Goal: Navigation & Orientation: Find specific page/section

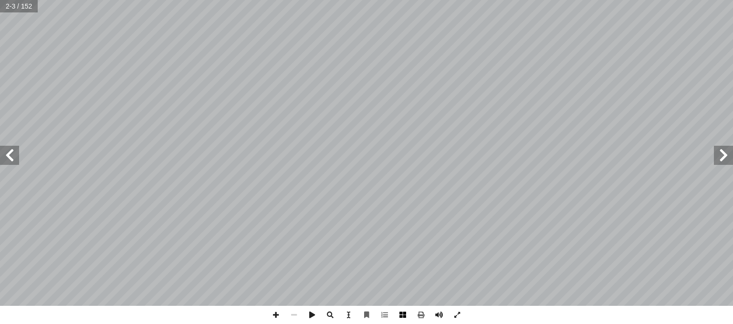
click at [399, 311] on span at bounding box center [403, 314] width 18 height 18
click at [15, 157] on span at bounding box center [9, 155] width 19 height 19
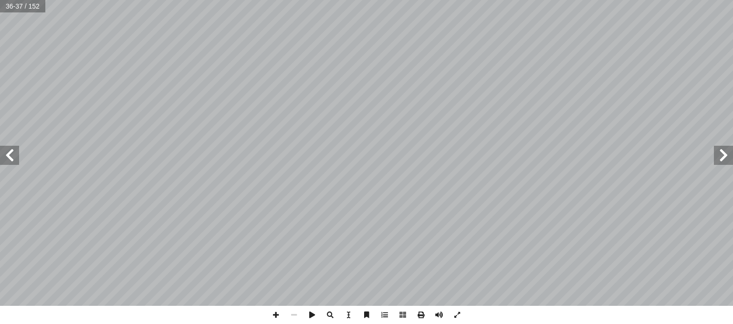
click at [12, 162] on span at bounding box center [9, 155] width 19 height 19
click at [277, 312] on span at bounding box center [276, 314] width 18 height 18
click at [10, 156] on span at bounding box center [9, 155] width 19 height 19
click at [719, 159] on span at bounding box center [723, 155] width 19 height 19
